Goal: Task Accomplishment & Management: Use online tool/utility

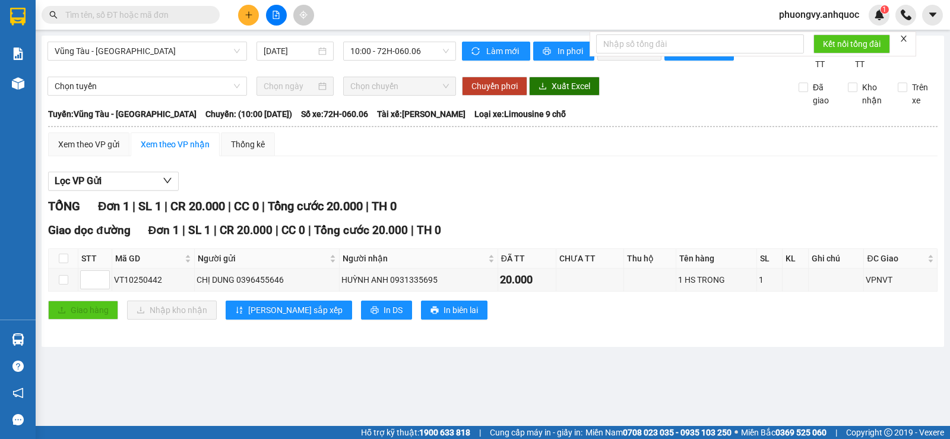
click at [175, 61] on div "[GEOGRAPHIC_DATA] - [GEOGRAPHIC_DATA] [DATE] 10:00 - 72H-060.06" at bounding box center [251, 56] width 408 height 29
click at [168, 56] on span "Vũng Tàu - [GEOGRAPHIC_DATA]" at bounding box center [147, 51] width 185 height 18
click at [99, 59] on span "Vũng Tàu - [GEOGRAPHIC_DATA]" at bounding box center [147, 51] width 185 height 18
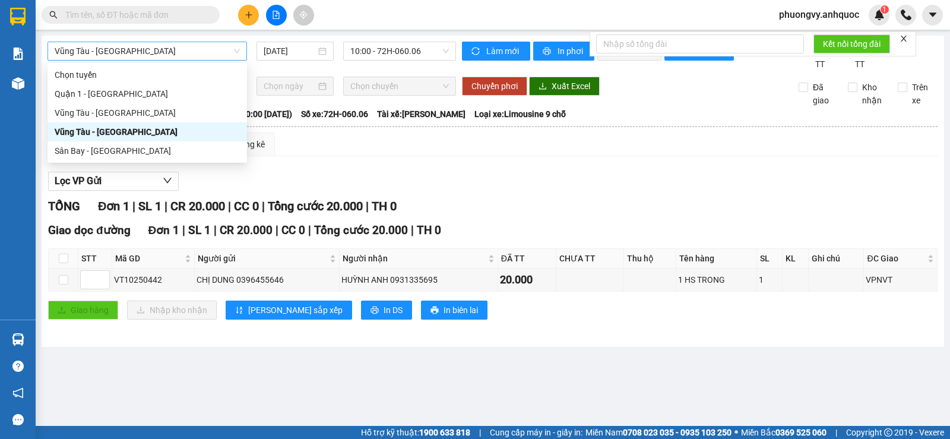
click at [97, 55] on span "Vũng Tàu - [GEOGRAPHIC_DATA]" at bounding box center [147, 51] width 185 height 18
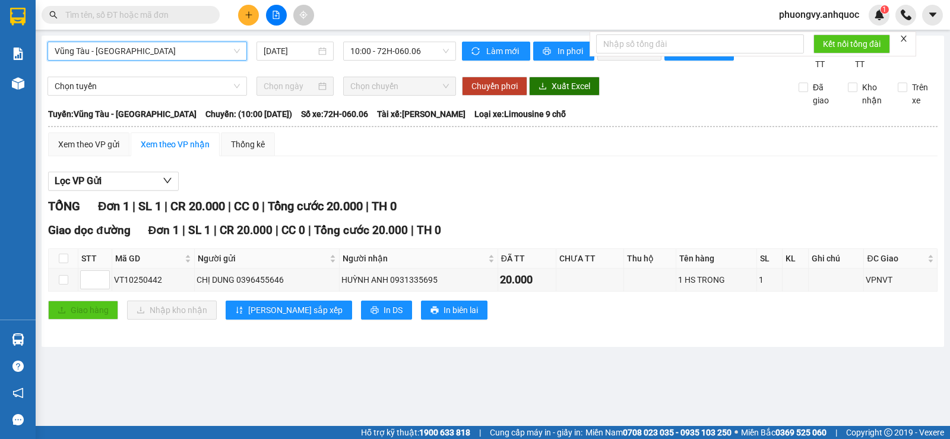
click at [87, 58] on span "Vũng Tàu - [GEOGRAPHIC_DATA]" at bounding box center [147, 51] width 185 height 18
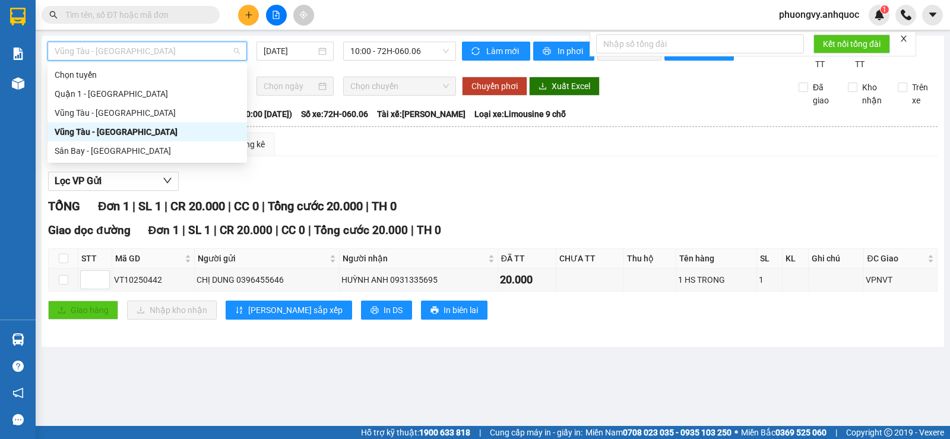
click at [114, 48] on span "Vũng Tàu - [GEOGRAPHIC_DATA]" at bounding box center [147, 51] width 185 height 18
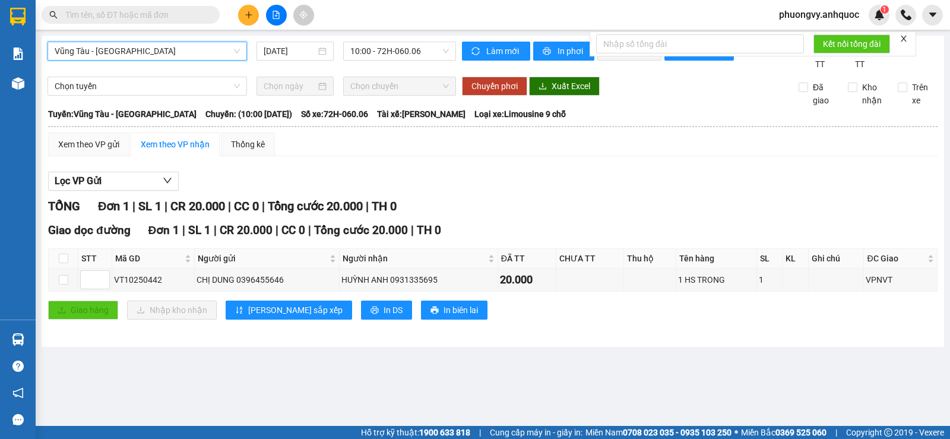
click at [114, 48] on span "Vũng Tàu - [GEOGRAPHIC_DATA]" at bounding box center [147, 51] width 185 height 18
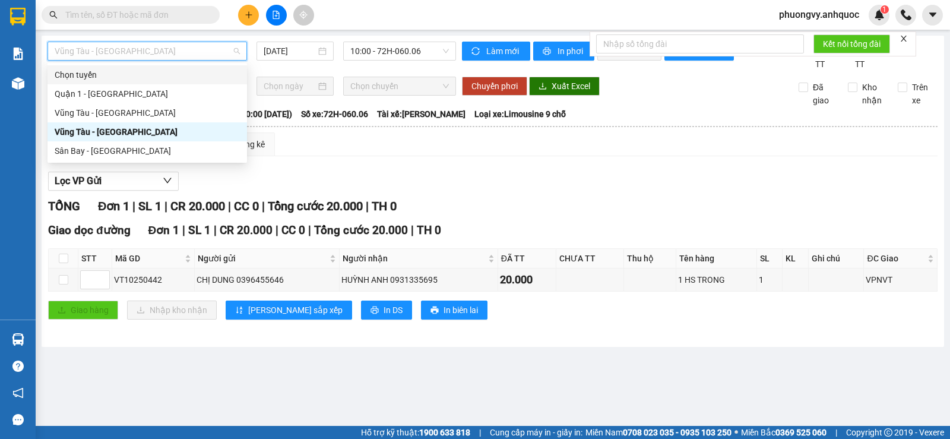
click at [104, 84] on div "Chọn tuyến" at bounding box center [146, 74] width 199 height 19
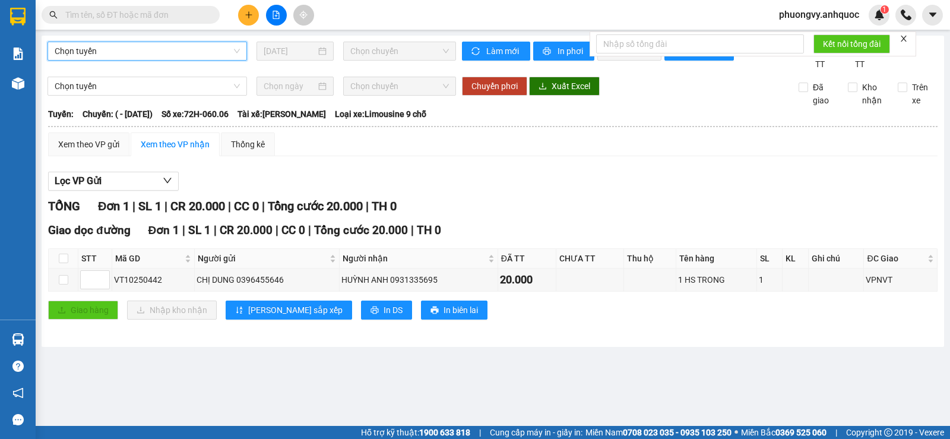
click at [198, 58] on span "Chọn tuyến" at bounding box center [147, 51] width 185 height 18
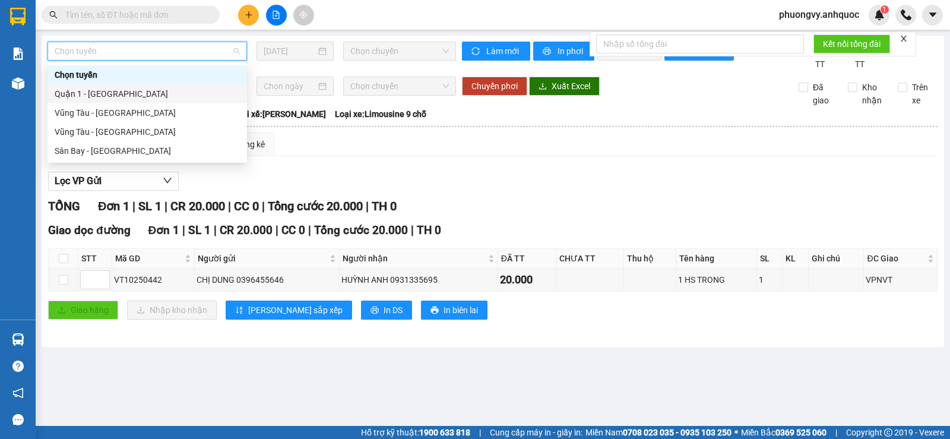
click at [113, 90] on div "Quận 1 - [GEOGRAPHIC_DATA]" at bounding box center [147, 93] width 185 height 13
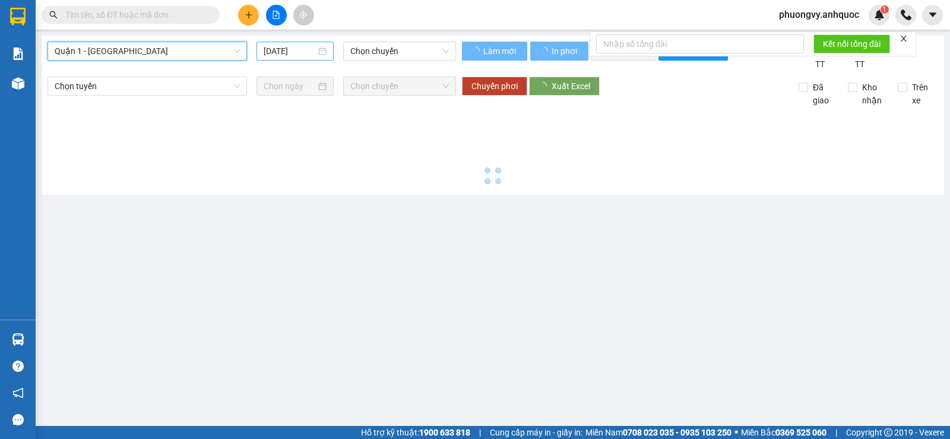
click at [312, 50] on input "[DATE]" at bounding box center [290, 51] width 53 height 13
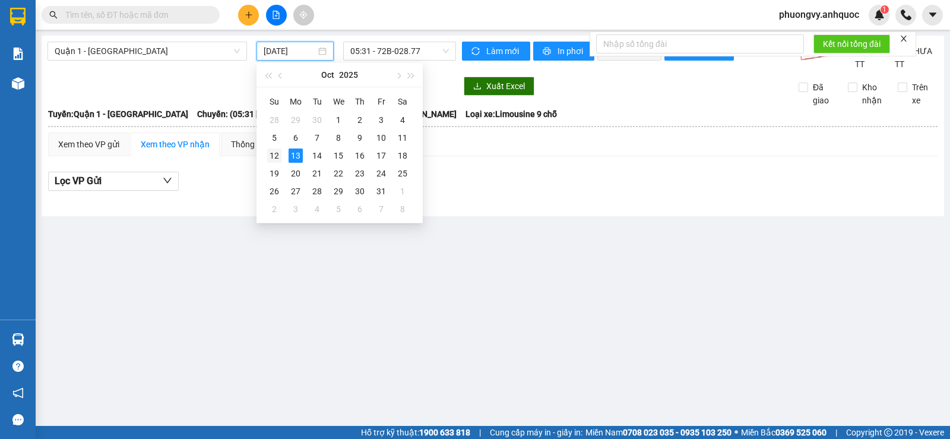
click at [274, 155] on div "12" at bounding box center [274, 155] width 14 height 14
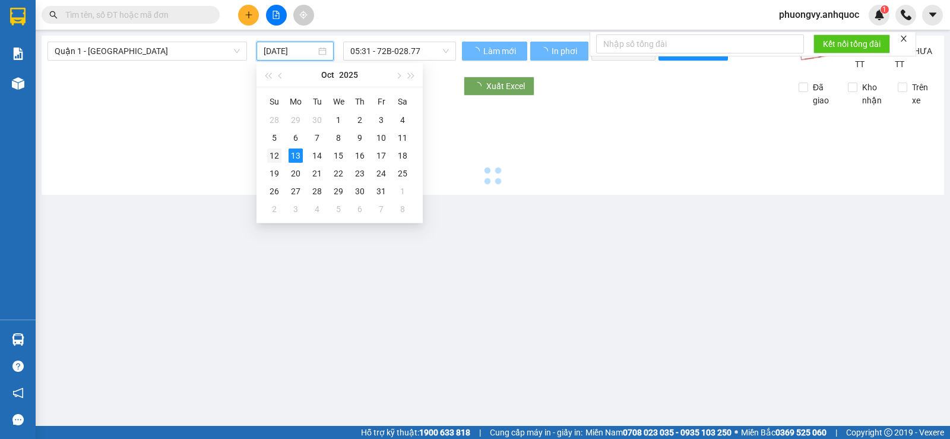
type input "[DATE]"
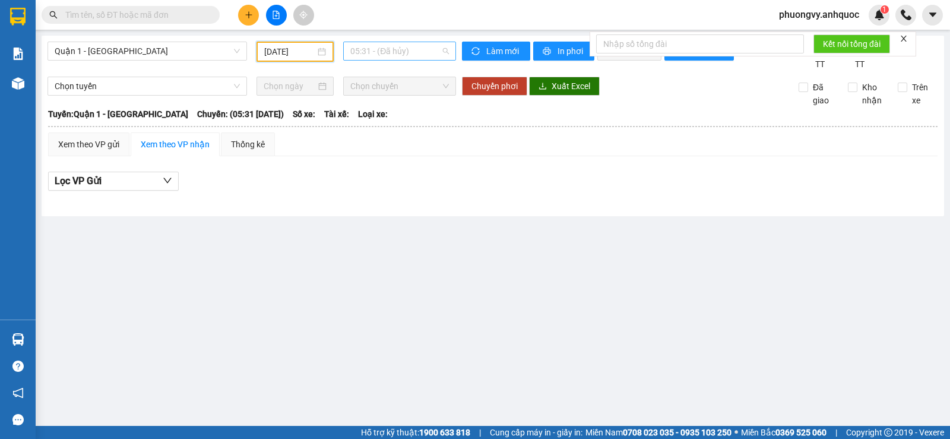
click at [364, 50] on span "05:31 - (Đã hủy)" at bounding box center [399, 51] width 98 height 18
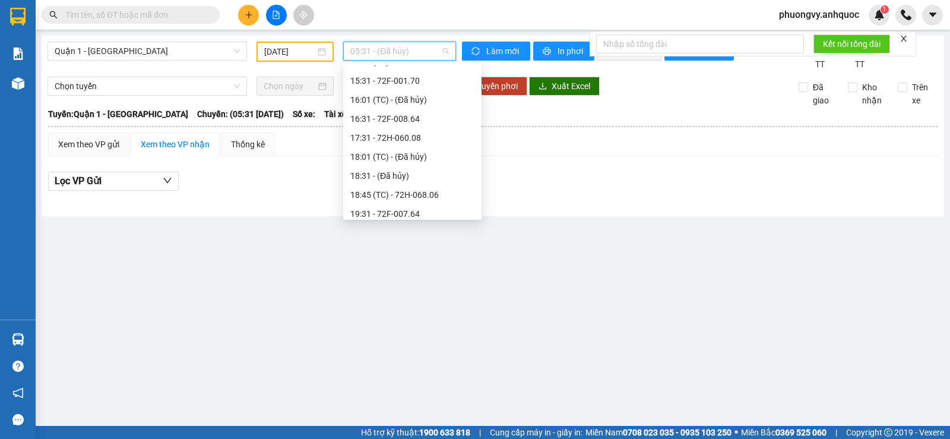
scroll to position [318, 0]
click at [428, 102] on div "15:31 - 72F-001.70" at bounding box center [412, 98] width 124 height 13
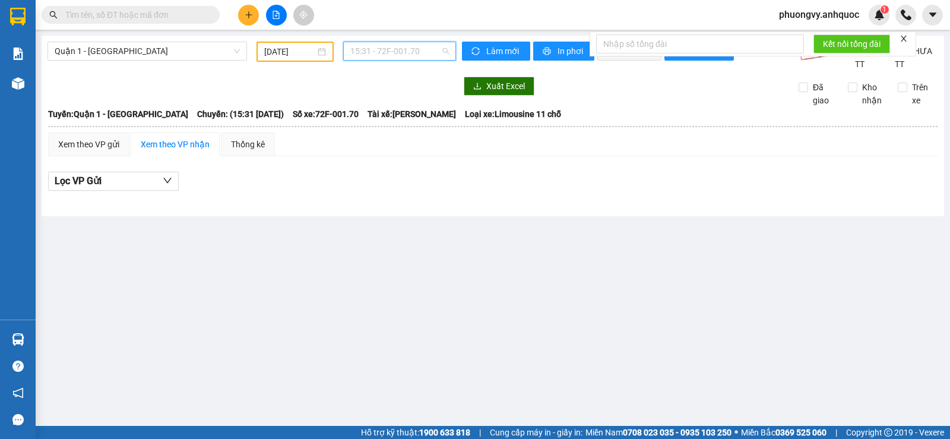
click at [386, 53] on span "15:31 - 72F-001.70" at bounding box center [399, 51] width 98 height 18
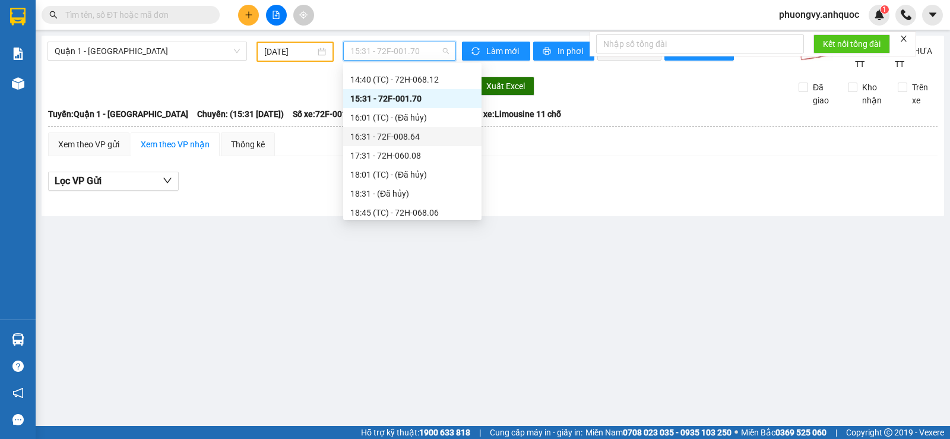
click at [385, 134] on div "16:31 - 72F-008.64" at bounding box center [412, 136] width 124 height 13
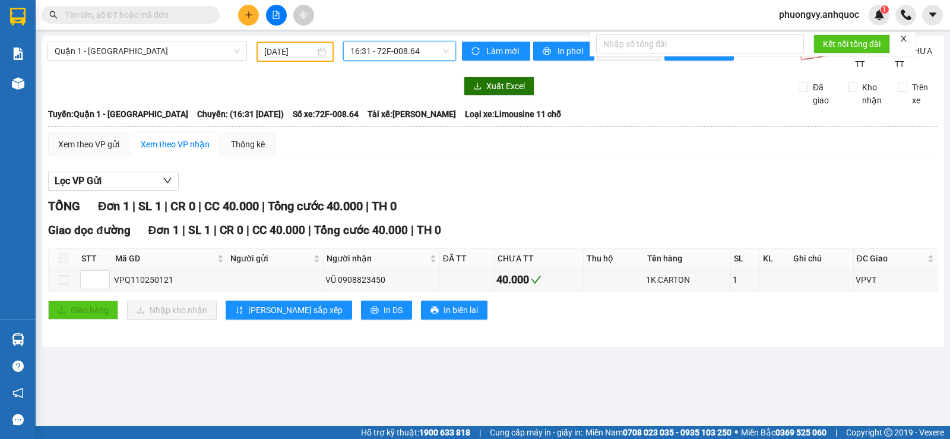
click at [374, 58] on span "16:31 - 72F-008.64" at bounding box center [399, 51] width 98 height 18
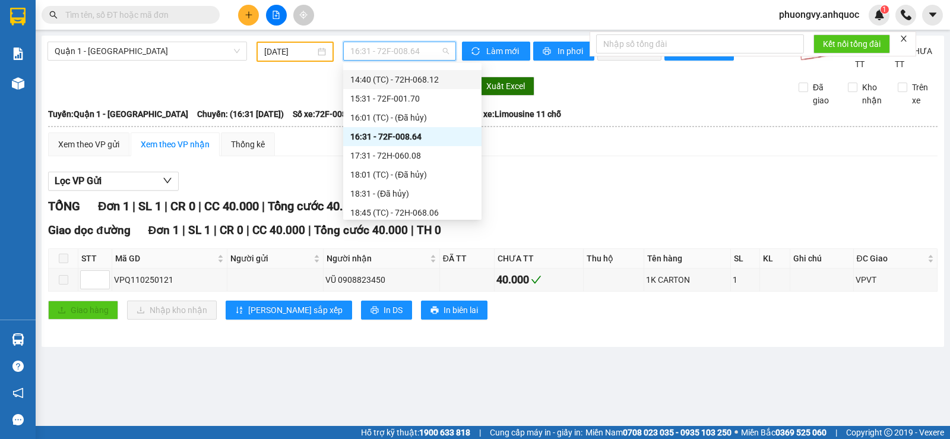
click at [420, 81] on div "14:40 (TC) - 72H-068.12" at bounding box center [412, 79] width 124 height 13
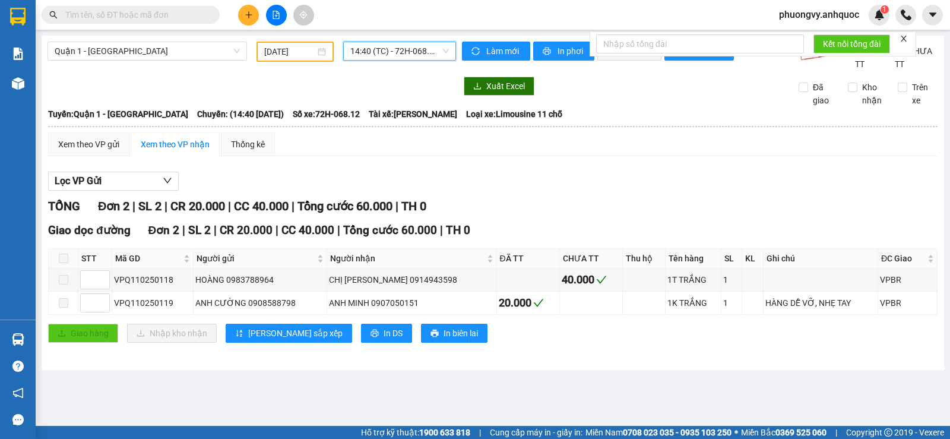
click at [406, 37] on div "Quận 1 - [GEOGRAPHIC_DATA] [DATE] 14:40 14:40 (TC) - 72H-068.12 Làm mới In phơi…" at bounding box center [493, 203] width 902 height 334
click at [397, 53] on span "14:40 (TC) - 72H-068.12" at bounding box center [399, 51] width 98 height 18
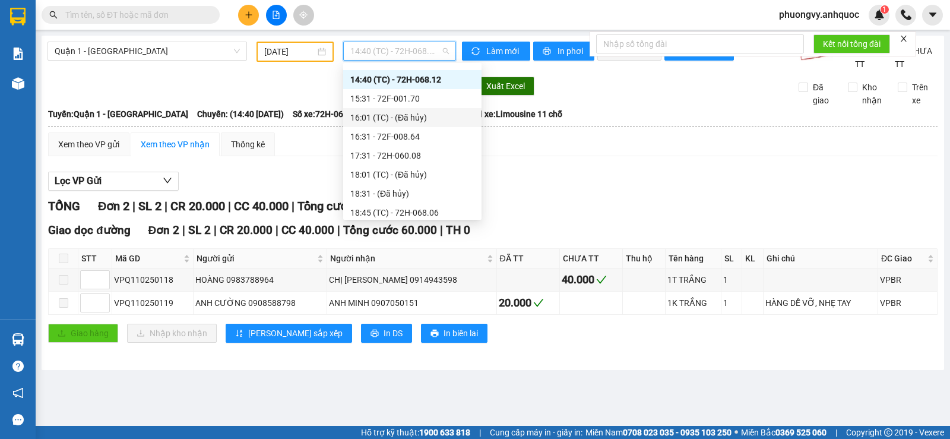
scroll to position [259, 0]
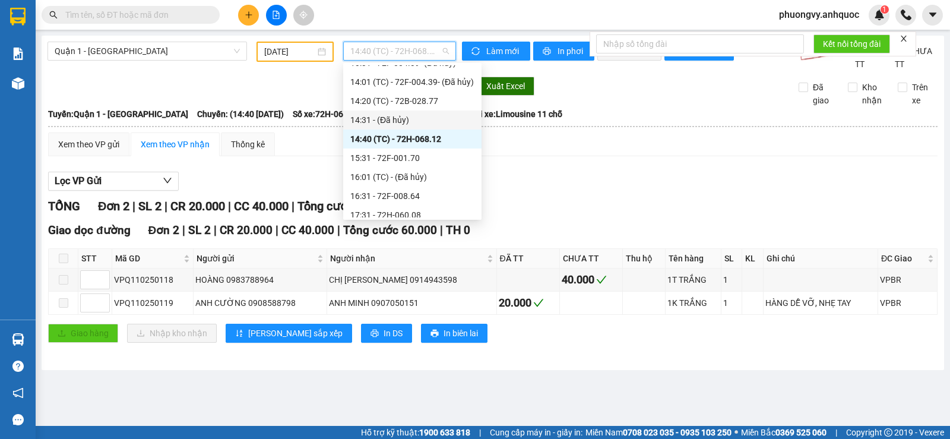
click at [388, 115] on div "14:31 - (Đã hủy)" at bounding box center [412, 119] width 124 height 13
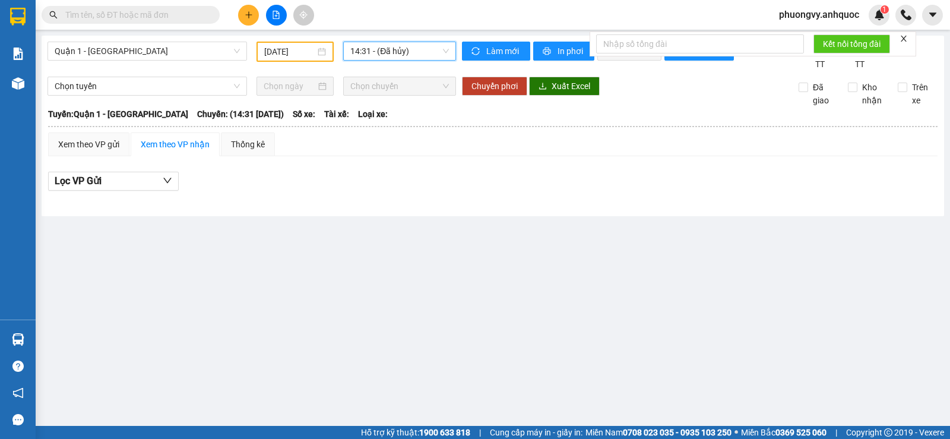
click at [380, 52] on span "14:31 - (Đã hủy)" at bounding box center [399, 51] width 98 height 18
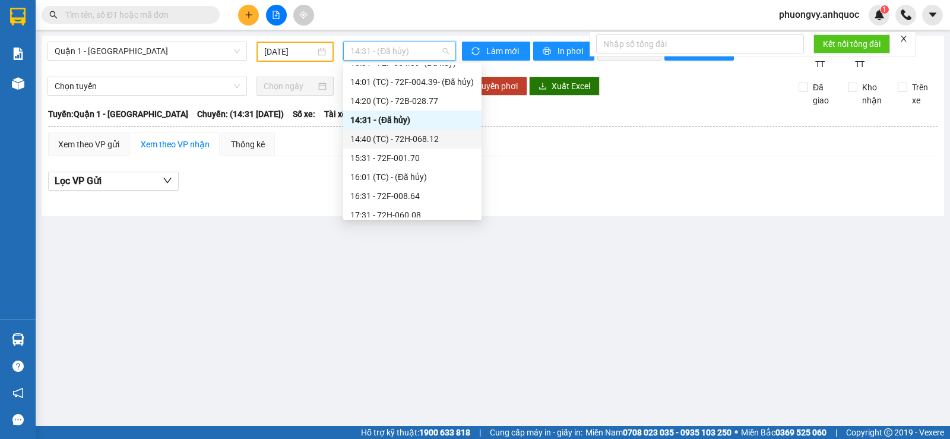
click at [397, 137] on div "14:40 (TC) - 72H-068.12" at bounding box center [412, 138] width 124 height 13
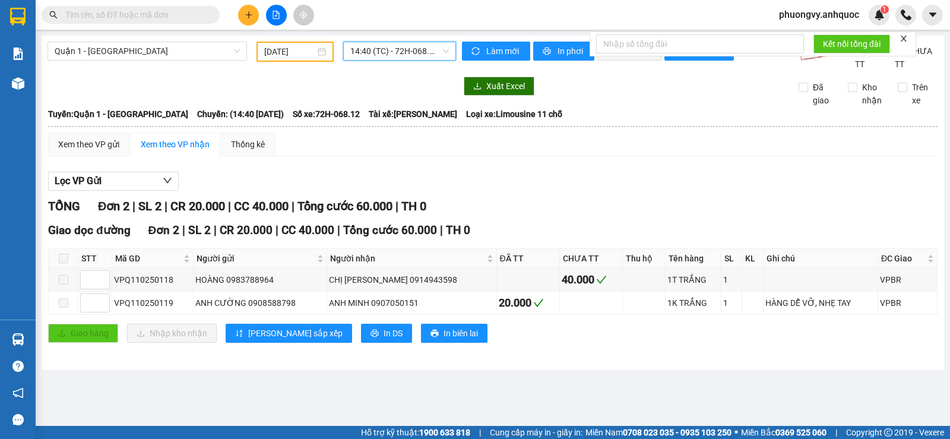
click at [394, 57] on span "14:40 (TC) - 72H-068.12" at bounding box center [399, 51] width 98 height 18
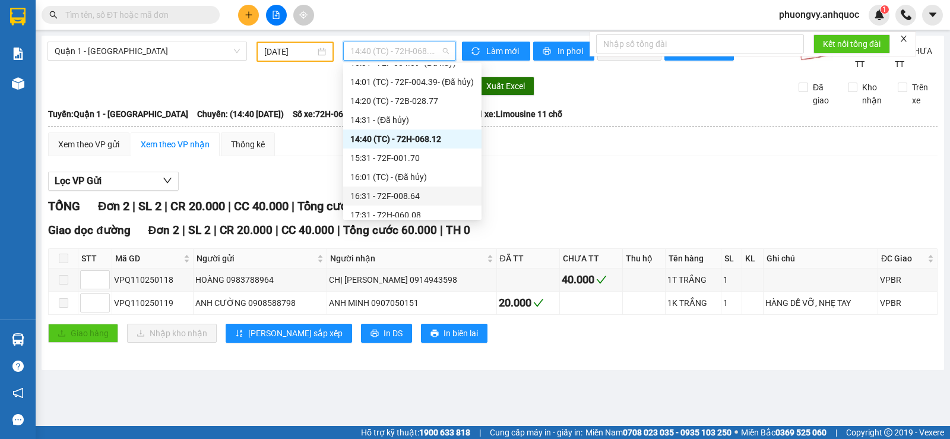
click at [381, 200] on div "16:31 - 72F-008.64" at bounding box center [412, 195] width 124 height 13
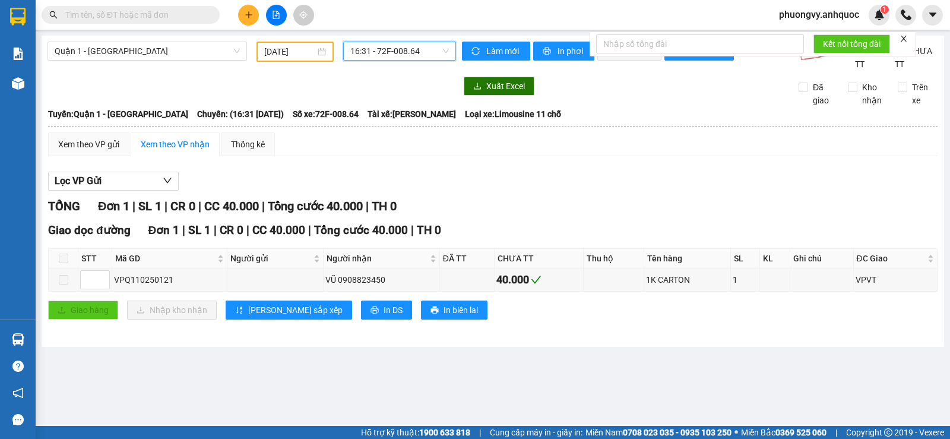
click at [372, 54] on span "16:31 - 72F-008.64" at bounding box center [399, 51] width 98 height 18
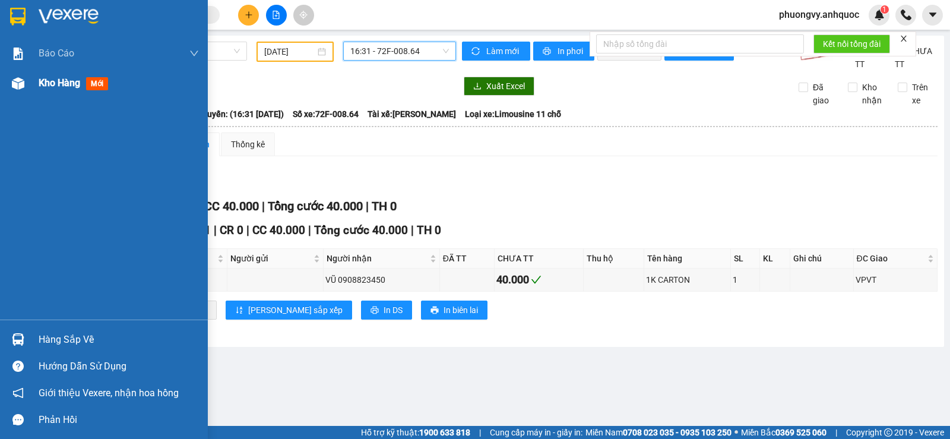
click at [39, 84] on span "Kho hàng" at bounding box center [60, 82] width 42 height 11
click at [47, 70] on div "Kho hàng mới" at bounding box center [119, 83] width 160 height 30
click at [50, 80] on span "Kho hàng" at bounding box center [60, 82] width 42 height 11
click at [53, 88] on span "Kho hàng" at bounding box center [60, 82] width 42 height 11
click at [79, 73] on div "Kho hàng mới" at bounding box center [119, 83] width 160 height 30
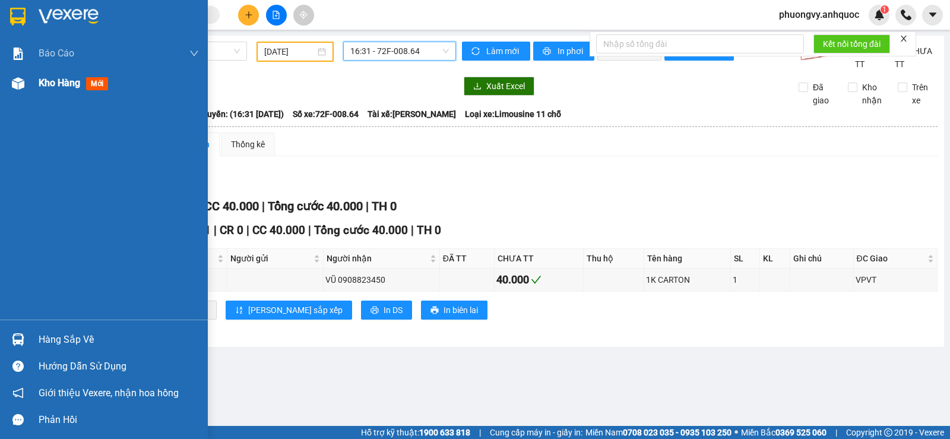
click at [79, 73] on div "Kho hàng mới" at bounding box center [119, 83] width 160 height 30
click at [79, 87] on span "Kho hàng" at bounding box center [60, 82] width 42 height 11
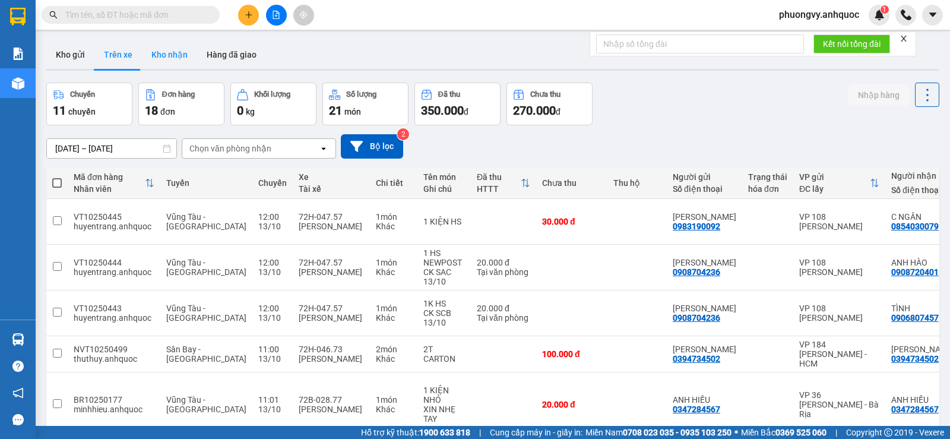
click at [173, 47] on button "Kho nhận" at bounding box center [169, 54] width 55 height 28
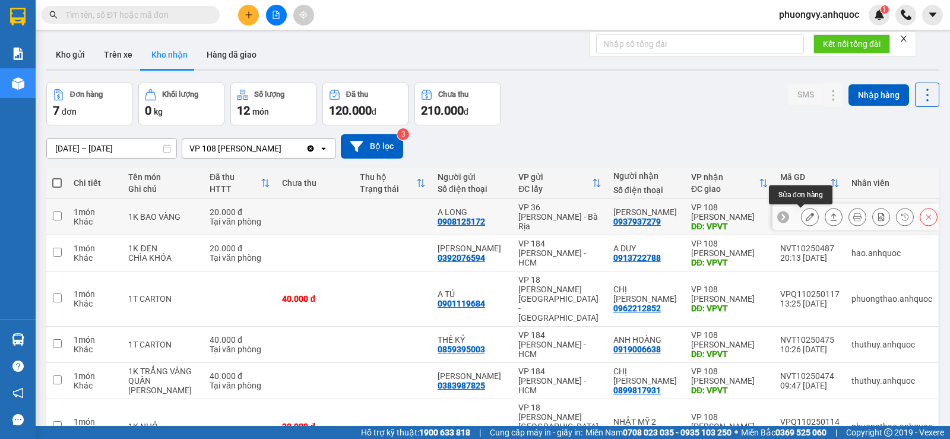
click at [805, 217] on icon at bounding box center [809, 217] width 8 height 8
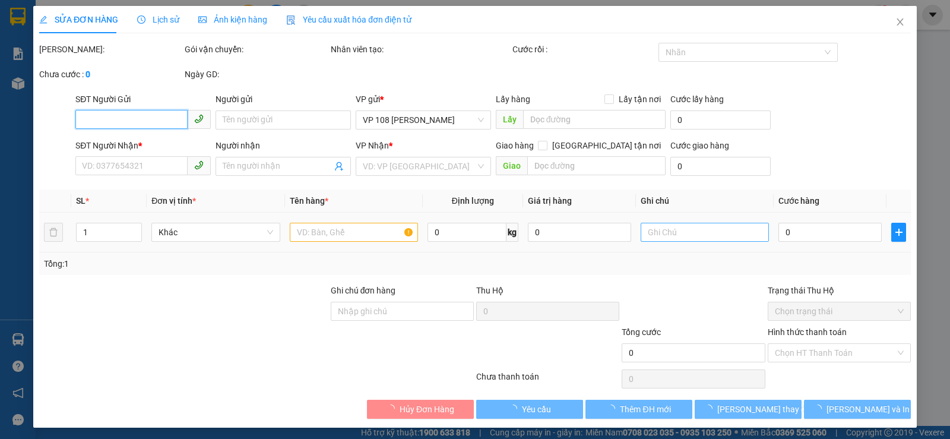
type input "0908125172"
type input "A LONG"
type input "0937937279"
type input "[PERSON_NAME]"
type input "VPVT"
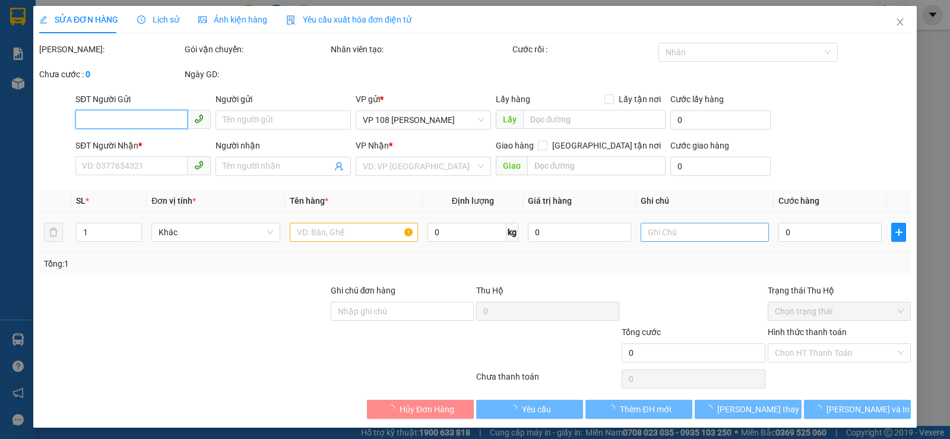
type input "20.000"
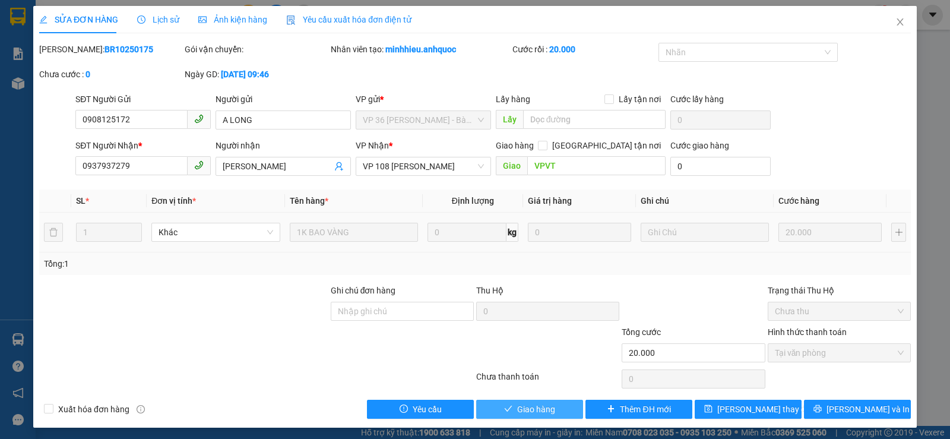
click at [544, 416] on button "Giao hàng" at bounding box center [529, 408] width 107 height 19
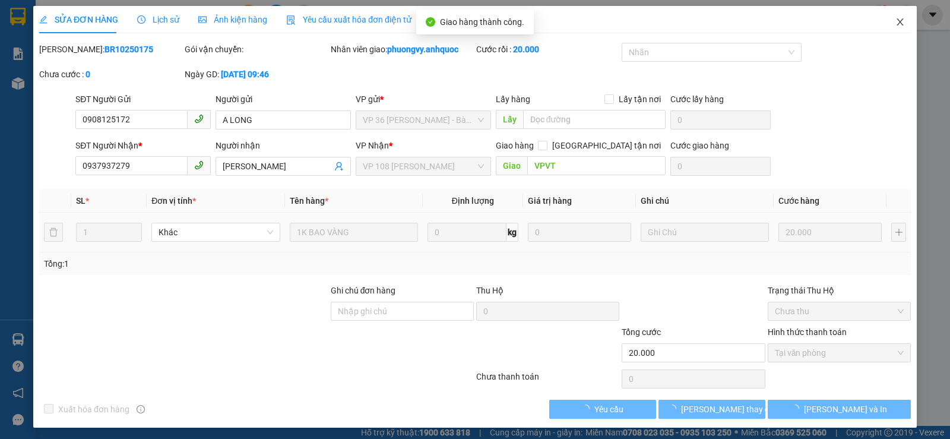
click at [896, 30] on span "Close" at bounding box center [899, 22] width 33 height 33
